Goal: Task Accomplishment & Management: Complete application form

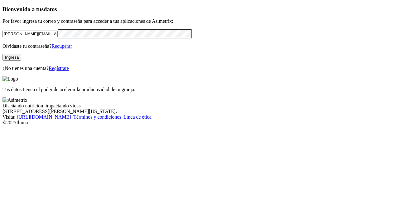
click at [69, 71] on link "Regístrate" at bounding box center [59, 68] width 20 height 5
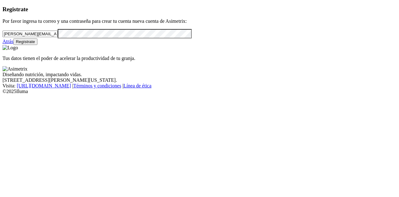
click at [93, 38] on form "[PERSON_NAME][EMAIL_ADDRESS][PERSON_NAME][DOMAIN_NAME]" at bounding box center [199, 33] width 394 height 9
click at [58, 37] on input "[PERSON_NAME][EMAIL_ADDRESS][PERSON_NAME][DOMAIN_NAME]" at bounding box center [29, 34] width 55 height 7
paste input "[EMAIL_ADDRESS][DOMAIN_NAME]"
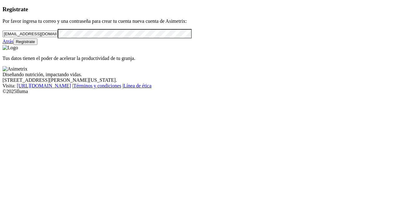
type input "[EMAIL_ADDRESS][DOMAIN_NAME]"
click at [14, 38] on form "[EMAIL_ADDRESS][DOMAIN_NAME]" at bounding box center [199, 33] width 394 height 9
click at [9, 45] on div "Registrate Por favor ingresa tu correo y una contraseña para crear tu cuenta nu…" at bounding box center [199, 25] width 394 height 39
click at [38, 45] on button "Regístrate" at bounding box center [25, 41] width 24 height 7
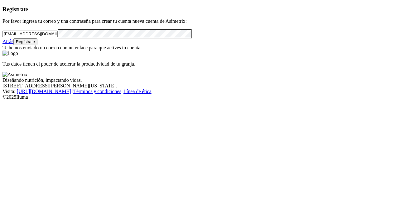
drag, startPoint x: 104, startPoint y: 42, endPoint x: 2, endPoint y: 45, distance: 101.8
click at [5, 45] on div "Registrate Por favor ingresa tu correo y una contraseña para crear tu cuenta nu…" at bounding box center [199, 28] width 394 height 45
click at [13, 44] on link "Atrás" at bounding box center [7, 41] width 11 height 5
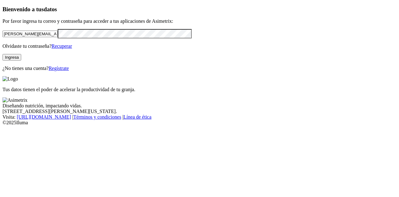
click at [58, 37] on input "[PERSON_NAME][EMAIL_ADDRESS][PERSON_NAME][DOMAIN_NAME]" at bounding box center [29, 34] width 55 height 7
paste input "[EMAIL_ADDRESS][DOMAIN_NAME]"
type input "[EMAIL_ADDRESS][DOMAIN_NAME]"
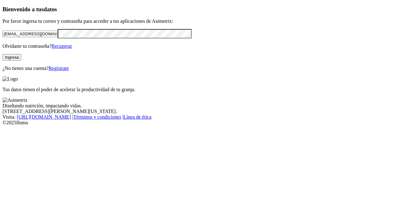
click at [21, 61] on button "Ingresa" at bounding box center [11, 57] width 19 height 7
